Goal: Find contact information

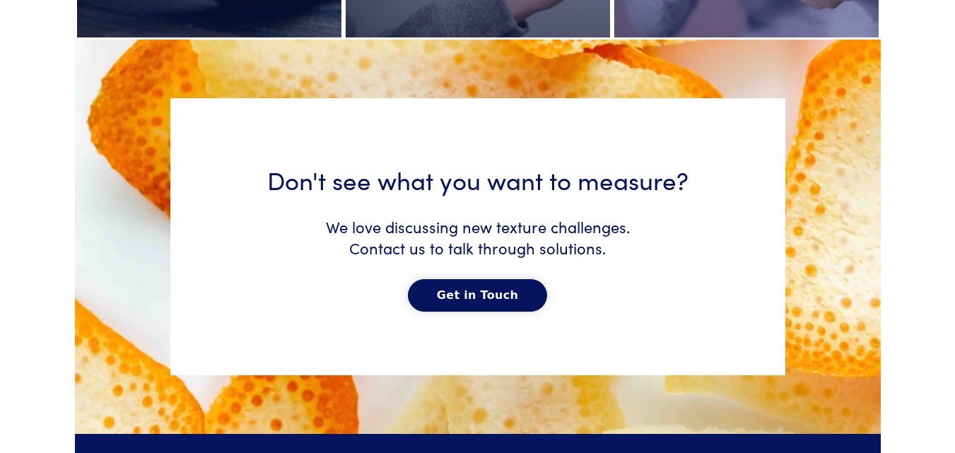
scroll to position [7247, 0]
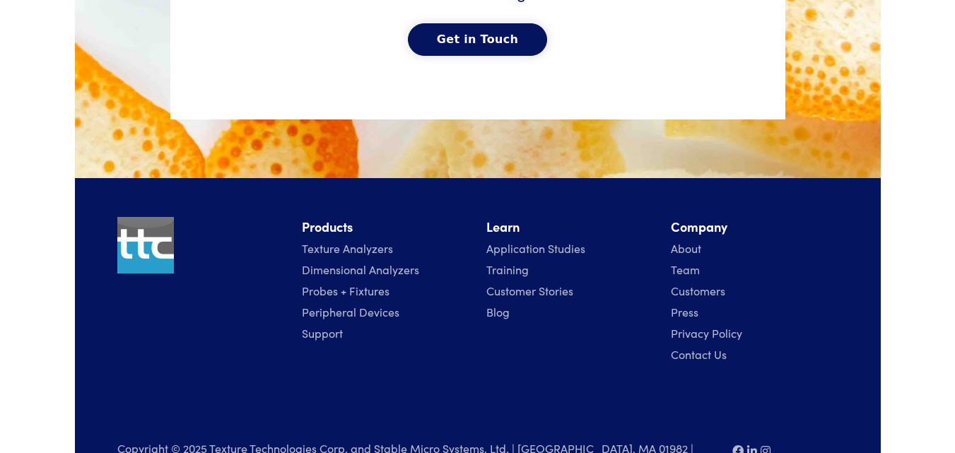
click at [702, 347] on link "Contact Us" at bounding box center [699, 355] width 56 height 16
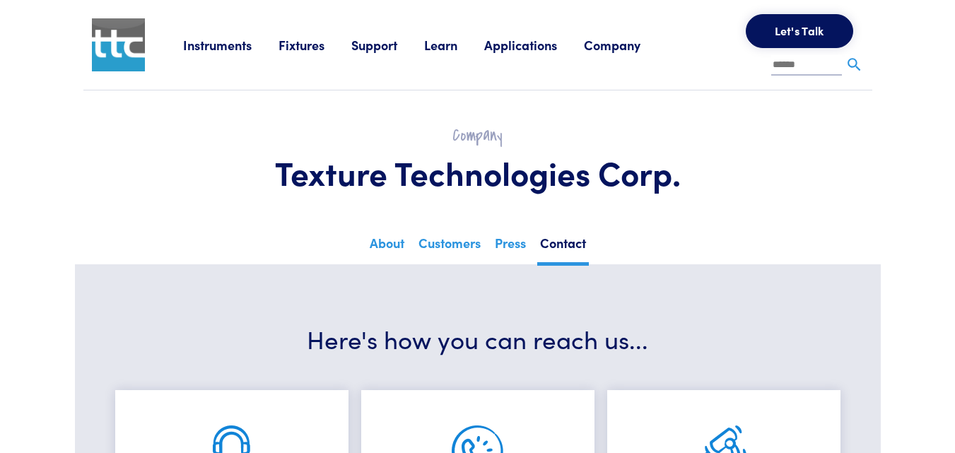
drag, startPoint x: 965, startPoint y: 64, endPoint x: 879, endPoint y: 52, distance: 87.0
